Goal: Task Accomplishment & Management: Manage account settings

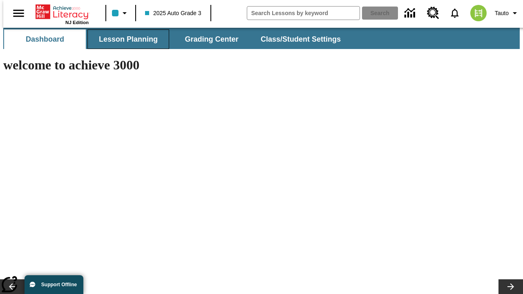
click at [125, 39] on span "Lesson Planning" at bounding box center [128, 39] width 59 height 9
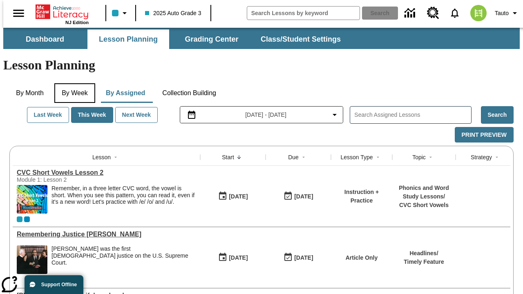
click at [73, 83] on button "By Week" at bounding box center [74, 93] width 41 height 20
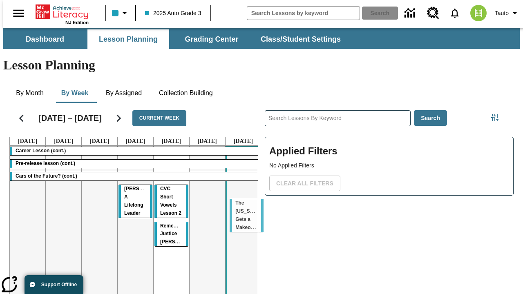
click at [240, 203] on tr "Career Lesson (cont.) Pre-release lesson (cont.) Cars of the Future? (cont.) Th…" at bounding box center [135, 234] width 251 height 176
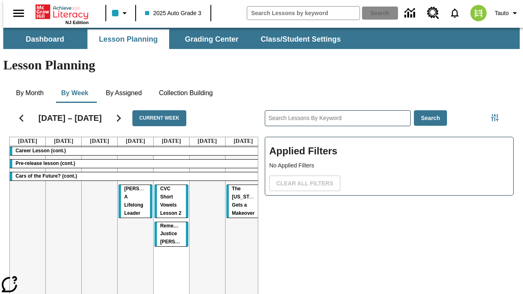
click at [233, 186] on span "The [US_STATE] Gets a Makeover" at bounding box center [246, 201] width 28 height 30
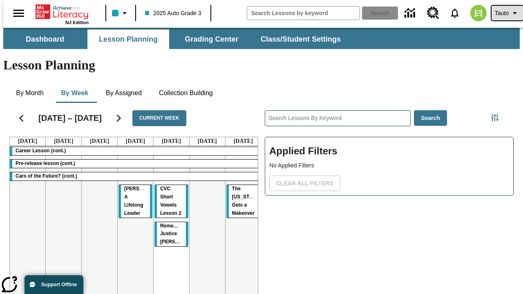
click at [503, 13] on span "Tauto" at bounding box center [502, 13] width 14 height 9
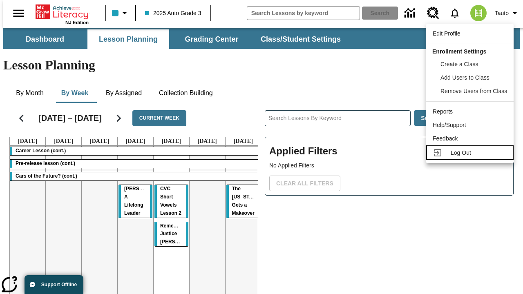
click at [471, 153] on span "Log Out" at bounding box center [461, 153] width 20 height 7
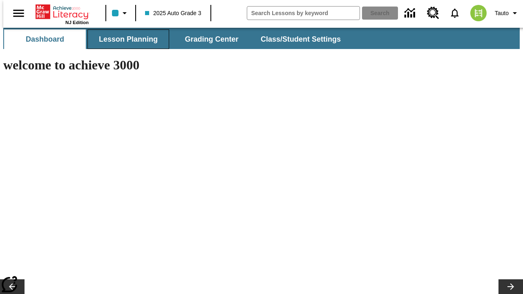
click at [125, 39] on span "Lesson Planning" at bounding box center [128, 39] width 59 height 9
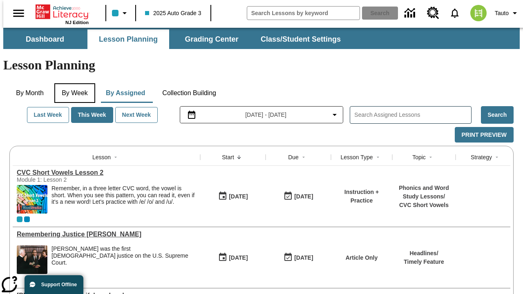
click at [73, 83] on button "By Week" at bounding box center [74, 93] width 41 height 20
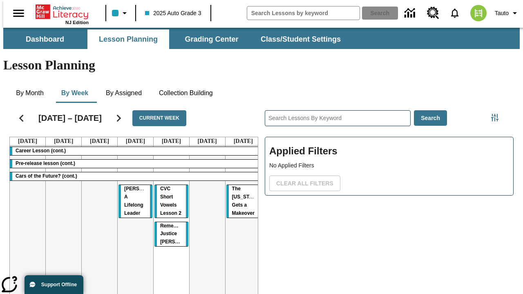
click at [96, 203] on tr "Career Lesson (cont.) Pre-release lesson (cont.) Cars of the Future? (cont.) [P…" at bounding box center [135, 234] width 251 height 176
